Goal: Task Accomplishment & Management: Use online tool/utility

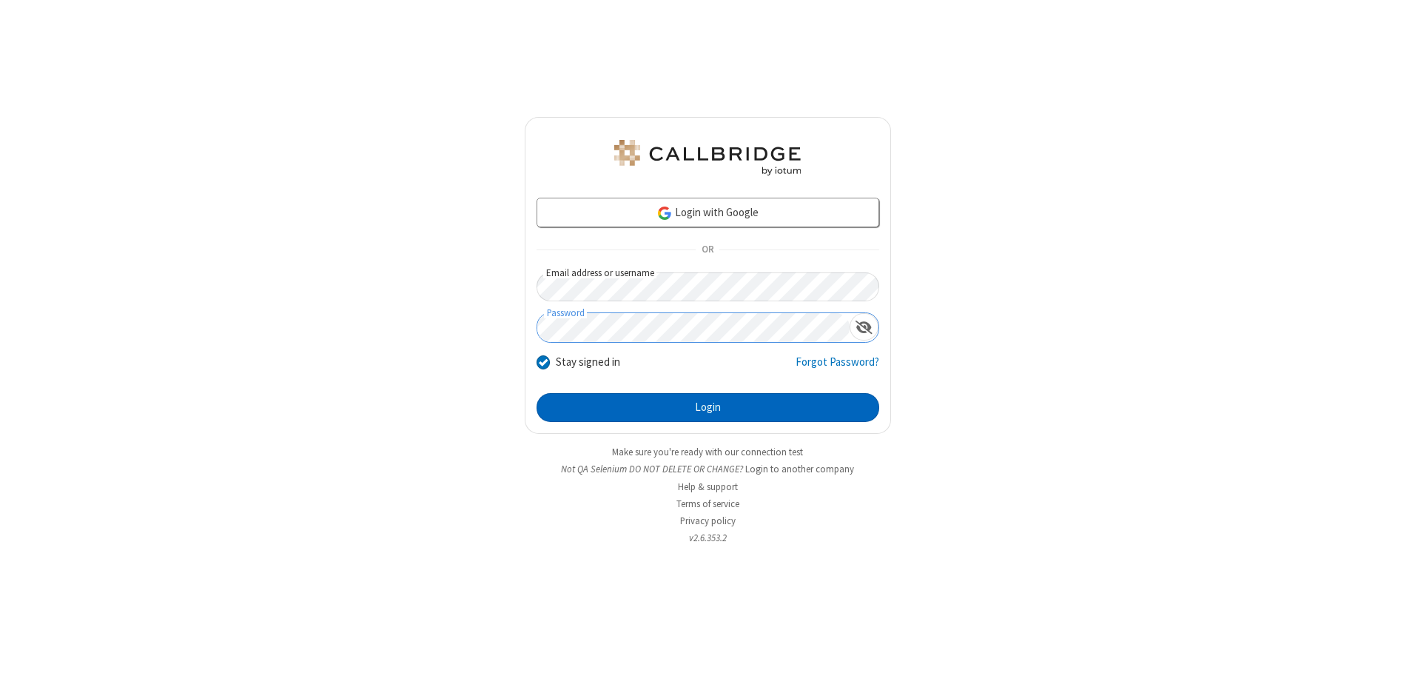
click at [707, 407] on button "Login" at bounding box center [708, 408] width 343 height 30
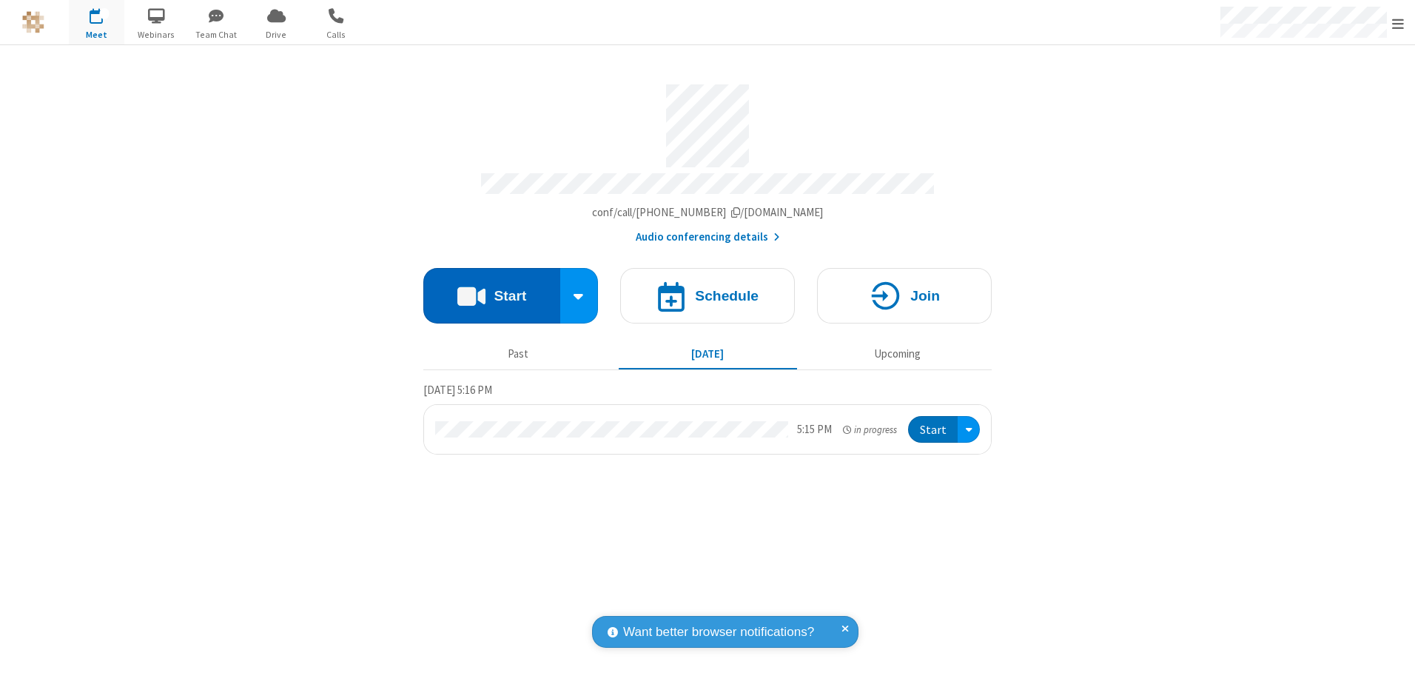
click at [491, 290] on button "Start" at bounding box center [491, 296] width 137 height 56
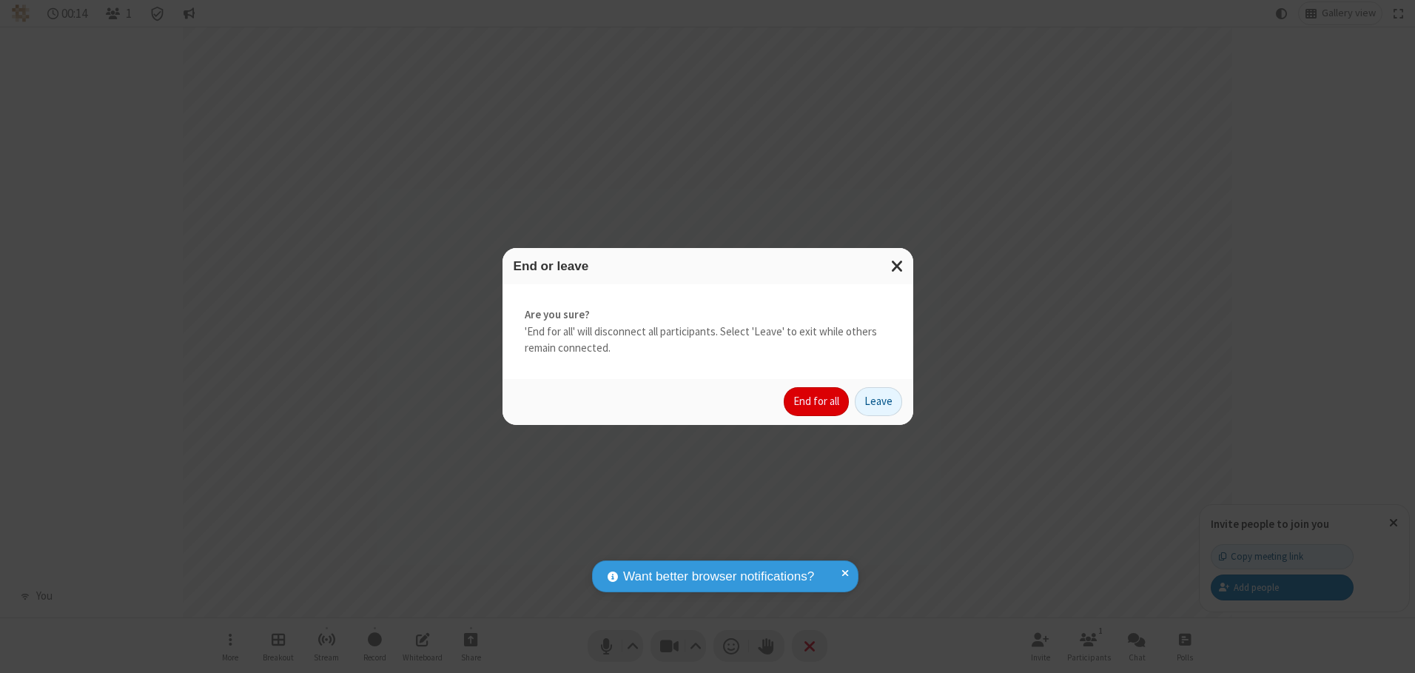
click at [817, 401] on button "End for all" at bounding box center [816, 402] width 65 height 30
